Goal: Task Accomplishment & Management: Manage account settings

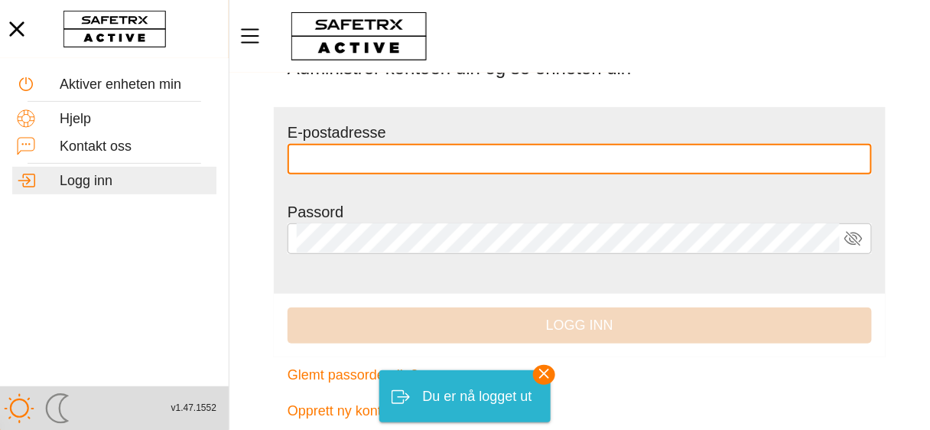
scroll to position [98, 0]
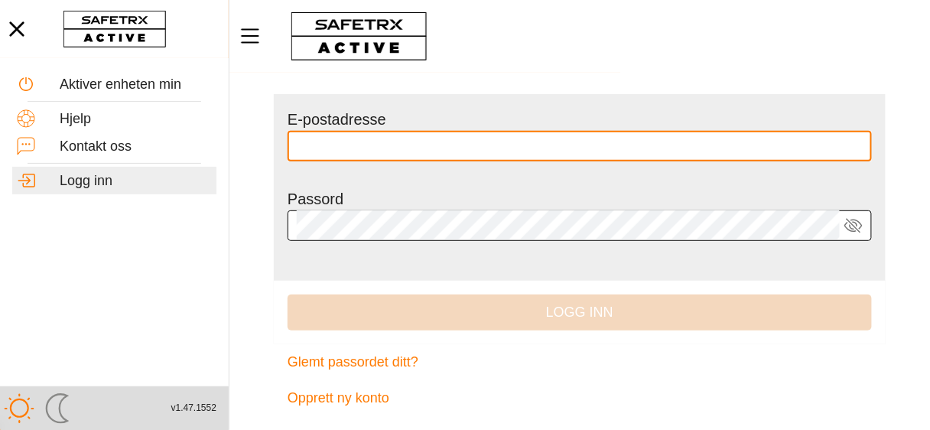
type input "**********"
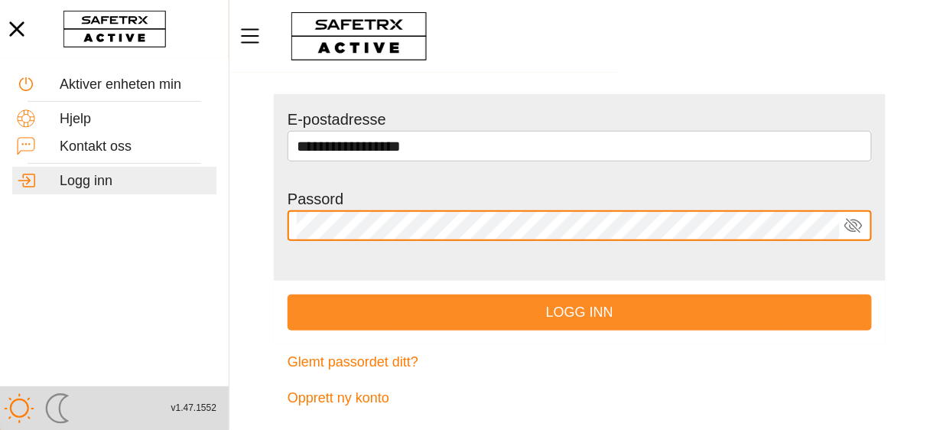
click at [564, 309] on font "Logg inn" at bounding box center [579, 311] width 67 height 15
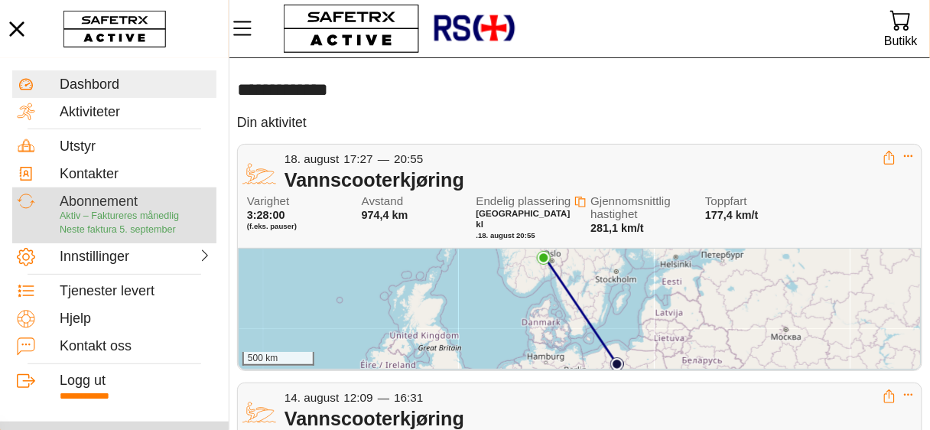
click at [137, 205] on font "Abonnement" at bounding box center [99, 200] width 78 height 15
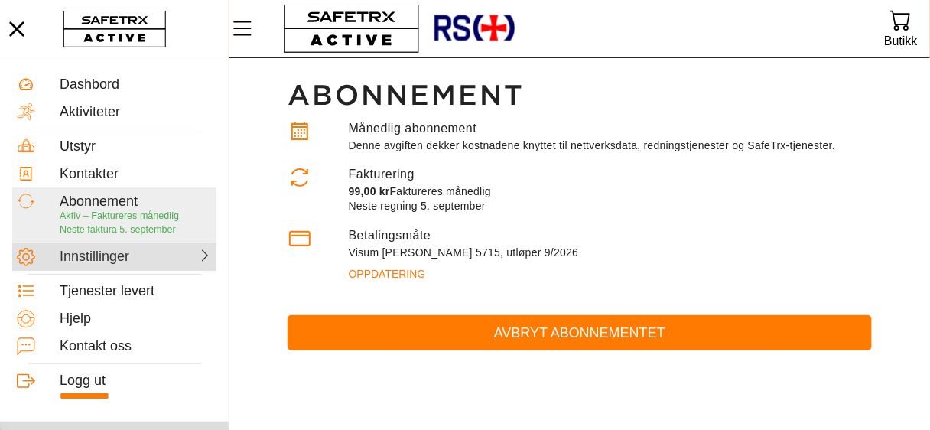
click at [129, 264] on font "Innstillinger" at bounding box center [95, 256] width 70 height 15
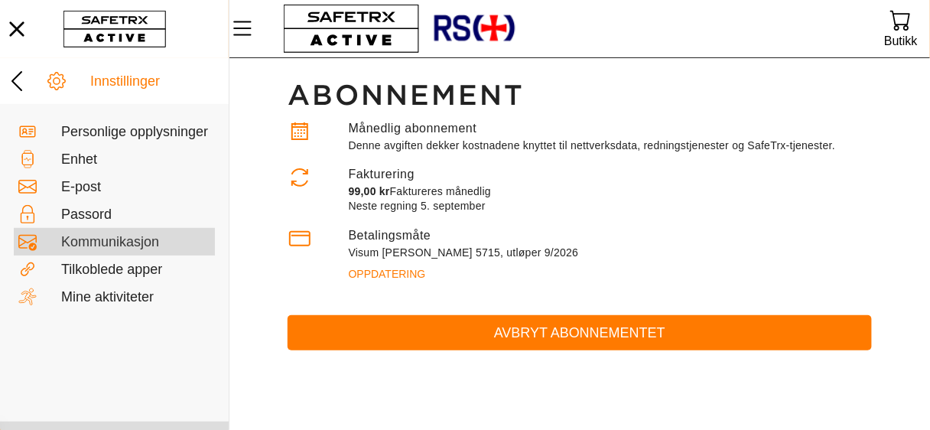
click at [130, 249] on font "Kommunikasjon" at bounding box center [110, 241] width 98 height 15
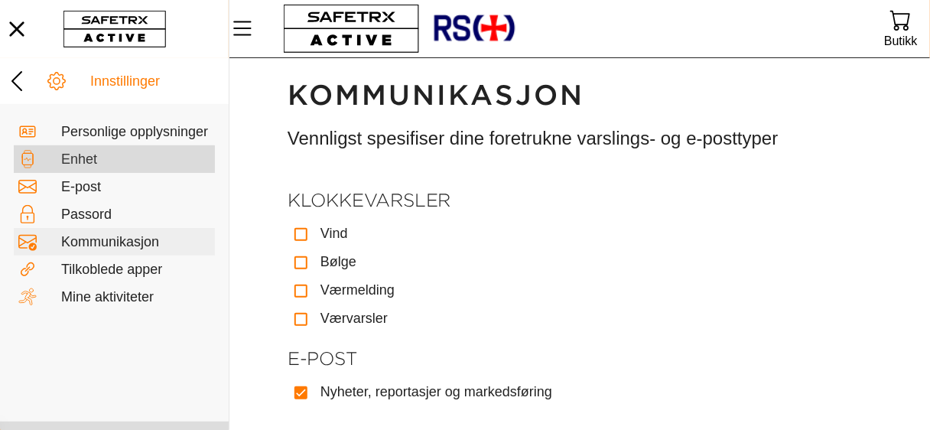
click at [97, 167] on font "Enhet" at bounding box center [79, 158] width 36 height 15
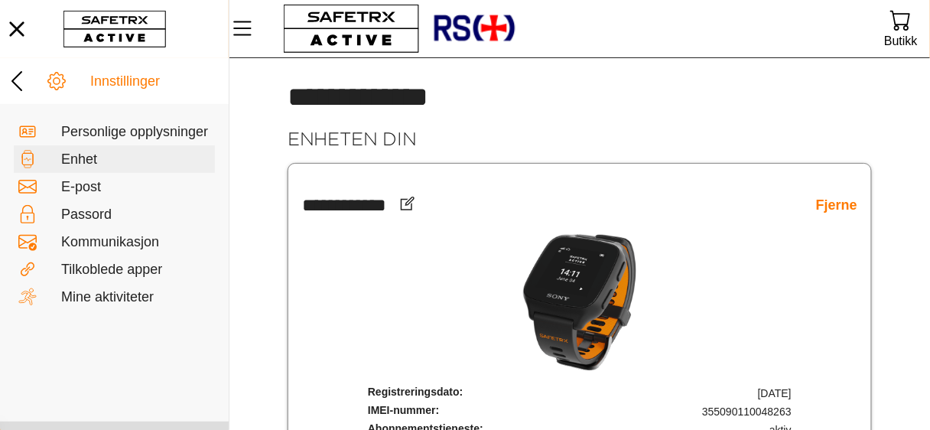
click at [833, 202] on font "Fjerne" at bounding box center [836, 204] width 41 height 15
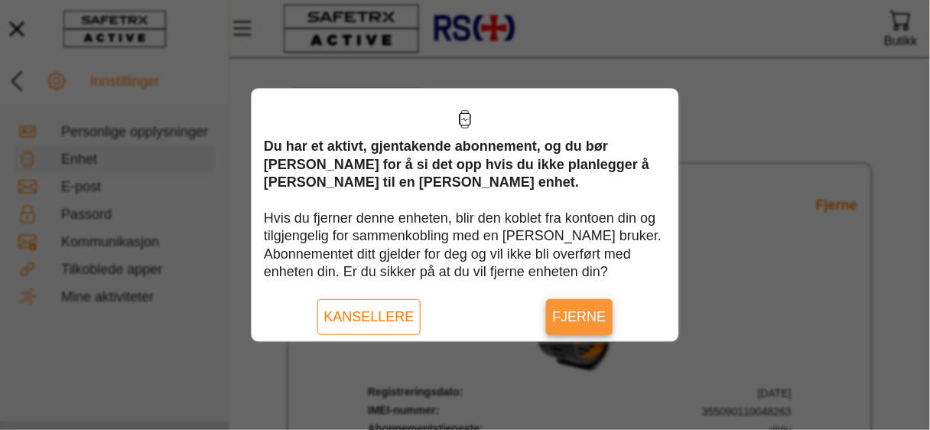
click at [562, 309] on font "Fjerne" at bounding box center [579, 316] width 54 height 15
